Goal: Task Accomplishment & Management: Manage account settings

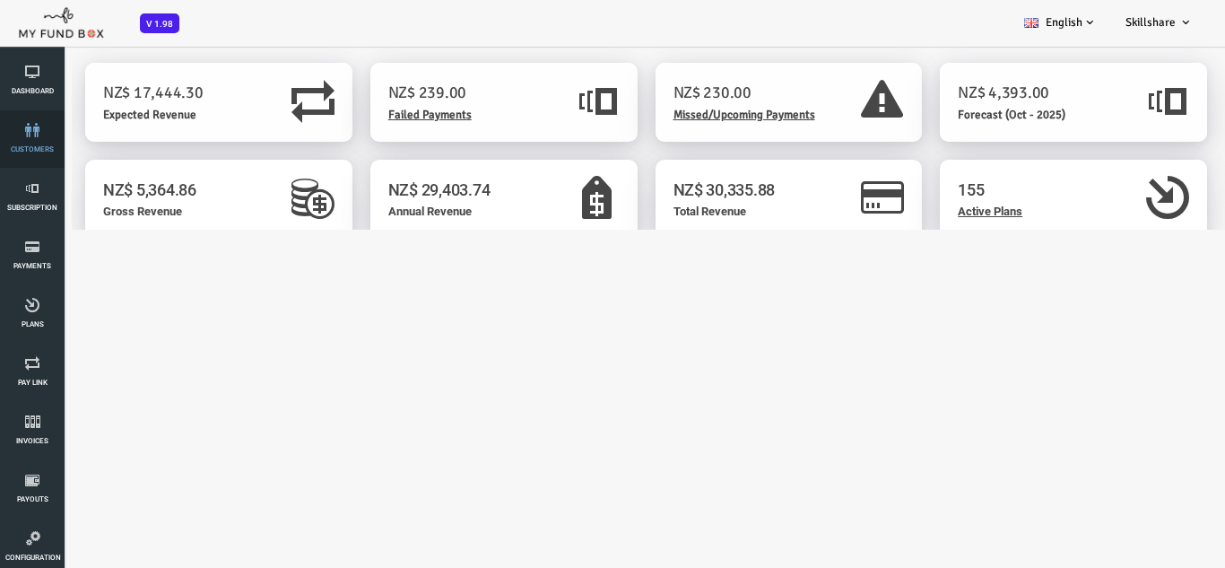
click at [25, 140] on link "customers" at bounding box center [32, 138] width 54 height 57
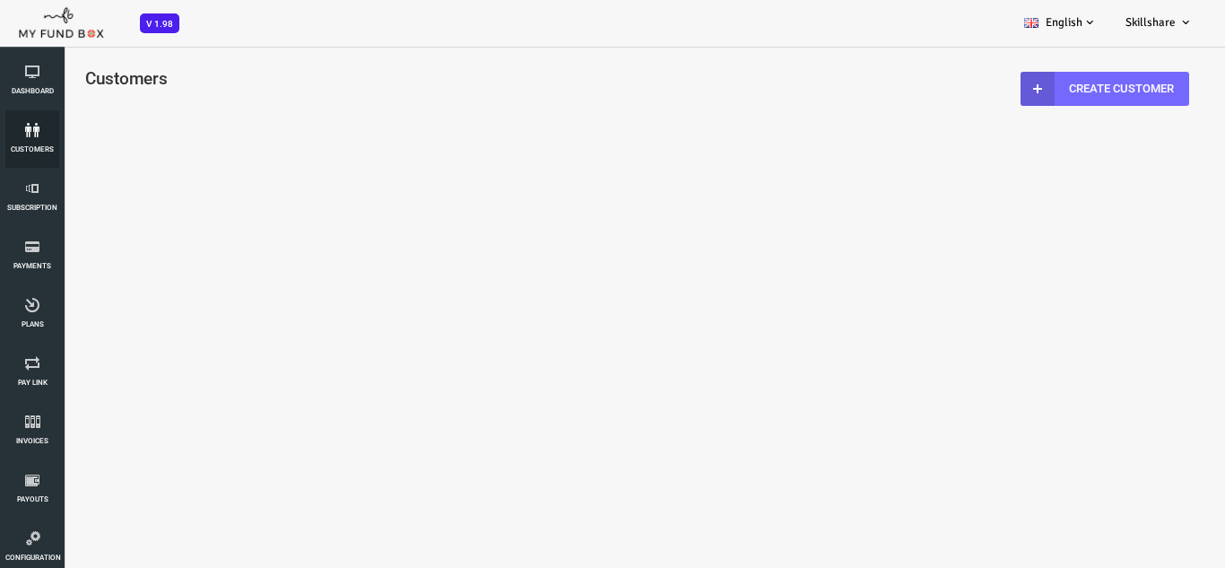
select select "100"
